Goal: Task Accomplishment & Management: Use online tool/utility

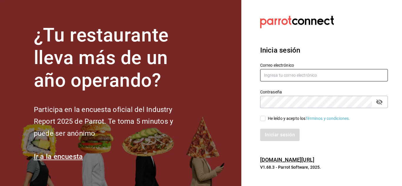
click at [271, 74] on input "text" at bounding box center [324, 75] width 128 height 12
type input "rebeccariera@gmail.com"
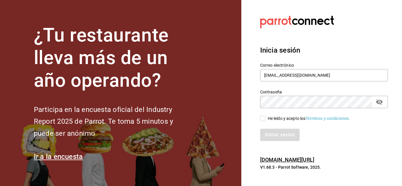
click at [264, 119] on input "He leído y acepto los Términos y condiciones." at bounding box center [262, 118] width 5 height 5
checkbox input "true"
click at [275, 136] on button "Iniciar sesión" at bounding box center [280, 135] width 40 height 12
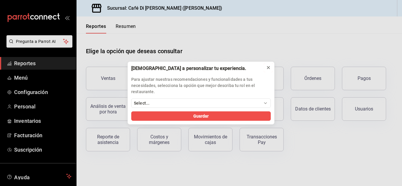
click at [267, 65] on icon at bounding box center [268, 67] width 5 height 5
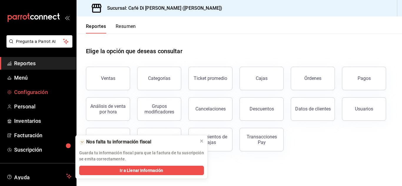
click at [48, 90] on span "Configuración" at bounding box center [42, 92] width 57 height 8
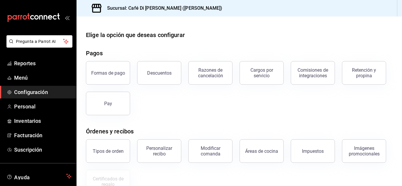
click at [48, 90] on span "Configuración" at bounding box center [42, 92] width 57 height 8
click at [32, 79] on span "Menú" at bounding box center [42, 78] width 57 height 8
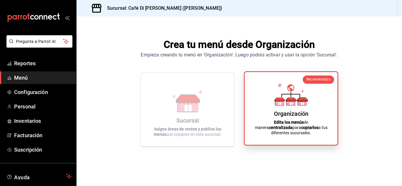
click at [290, 116] on div "Organización" at bounding box center [291, 113] width 34 height 7
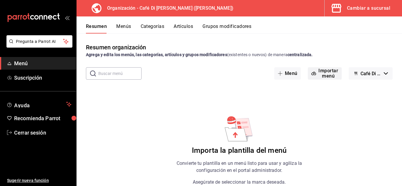
click at [321, 72] on button "Importar menú" at bounding box center [325, 73] width 34 height 12
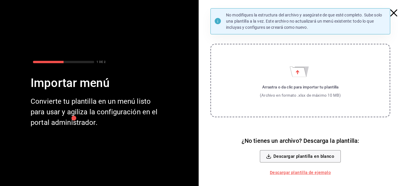
click at [303, 73] on icon "Importar menú" at bounding box center [298, 72] width 16 height 10
click at [0, 0] on input "Arrastra o da clic para importar tu plantilla (Archivo en formato .xlsx de máxi…" at bounding box center [0, 0] width 0 height 0
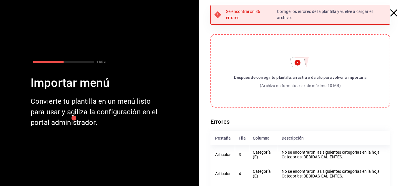
click at [296, 63] on icon "Importar menú" at bounding box center [297, 62] width 2 height 2
click at [0, 0] on input "Después de corregir tu plantilla, arrastra o da clic para volver a importarla (…" at bounding box center [0, 0] width 0 height 0
drag, startPoint x: 312, startPoint y: 84, endPoint x: 258, endPoint y: 94, distance: 54.9
click at [258, 94] on label "Después de corregir tu plantilla, arrastra o da clic para volver a importarla (…" at bounding box center [300, 71] width 180 height 74
click at [297, 56] on icon "Importar menú" at bounding box center [300, 60] width 21 height 14
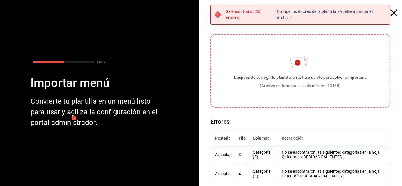
click at [0, 0] on input "Después de corregir tu plantilla, arrastra o da clic para volver a importarla (…" at bounding box center [0, 0] width 0 height 0
click at [290, 66] on icon "Importar menú" at bounding box center [298, 62] width 16 height 10
click at [0, 0] on input "Después de corregir tu plantilla, arrastra o da clic para volver a importarla (…" at bounding box center [0, 0] width 0 height 0
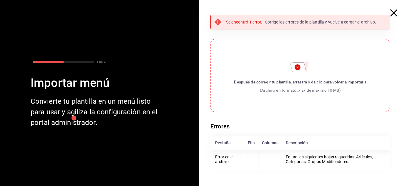
click at [297, 65] on circle "Importar menú" at bounding box center [297, 67] width 6 height 6
click at [0, 0] on input "Después de corregir tu plantilla, arrastra o da clic para volver a importarla (…" at bounding box center [0, 0] width 0 height 0
click at [298, 68] on circle "Importar menú" at bounding box center [297, 67] width 6 height 6
click at [0, 0] on input "Después de corregir tu plantilla, arrastra o da clic para volver a importarla (…" at bounding box center [0, 0] width 0 height 0
